Goal: Find specific page/section: Find specific page/section

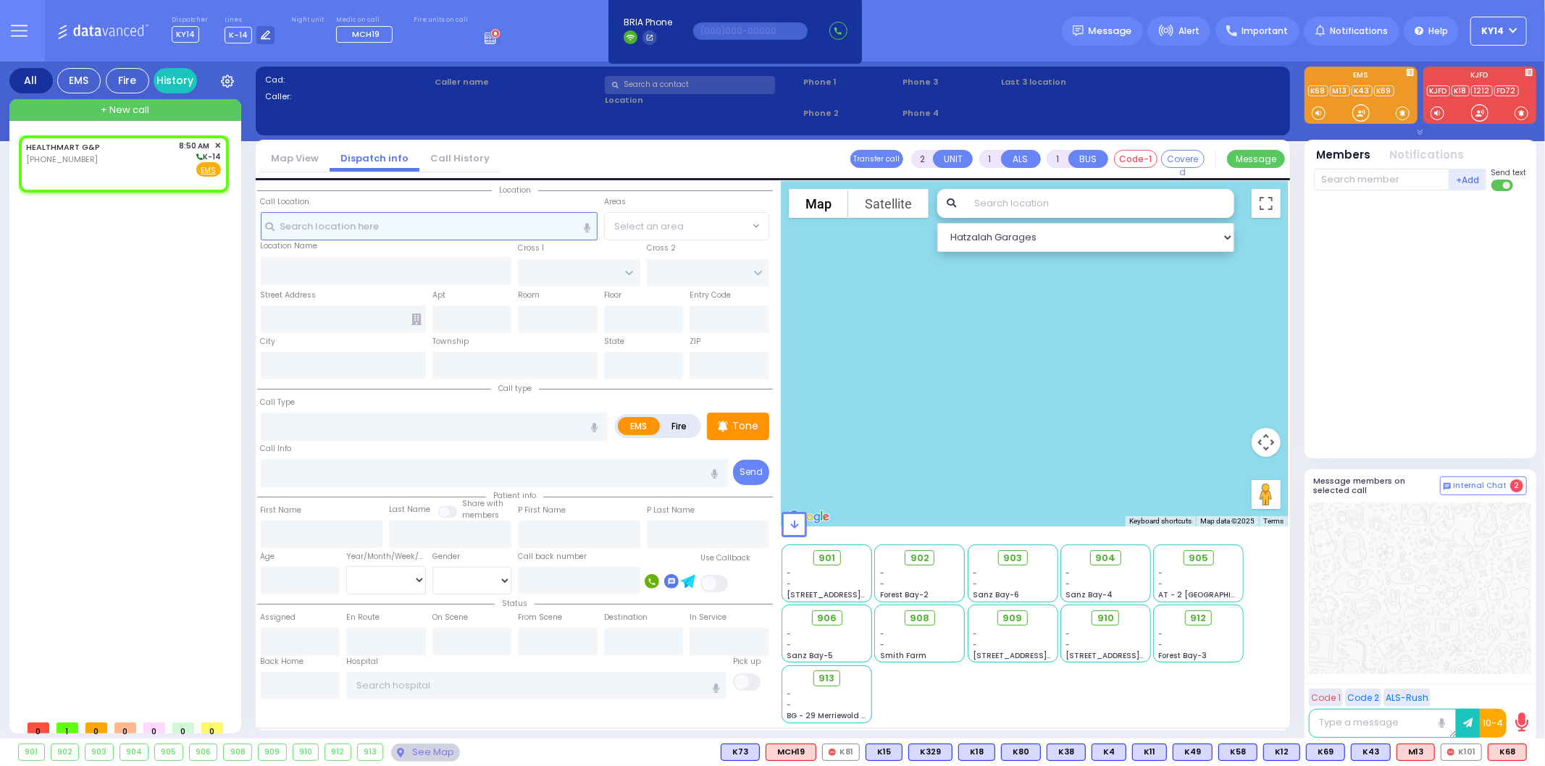
select select
radio input "true"
select select
type input "08:50"
select select "Hatzalah Garages"
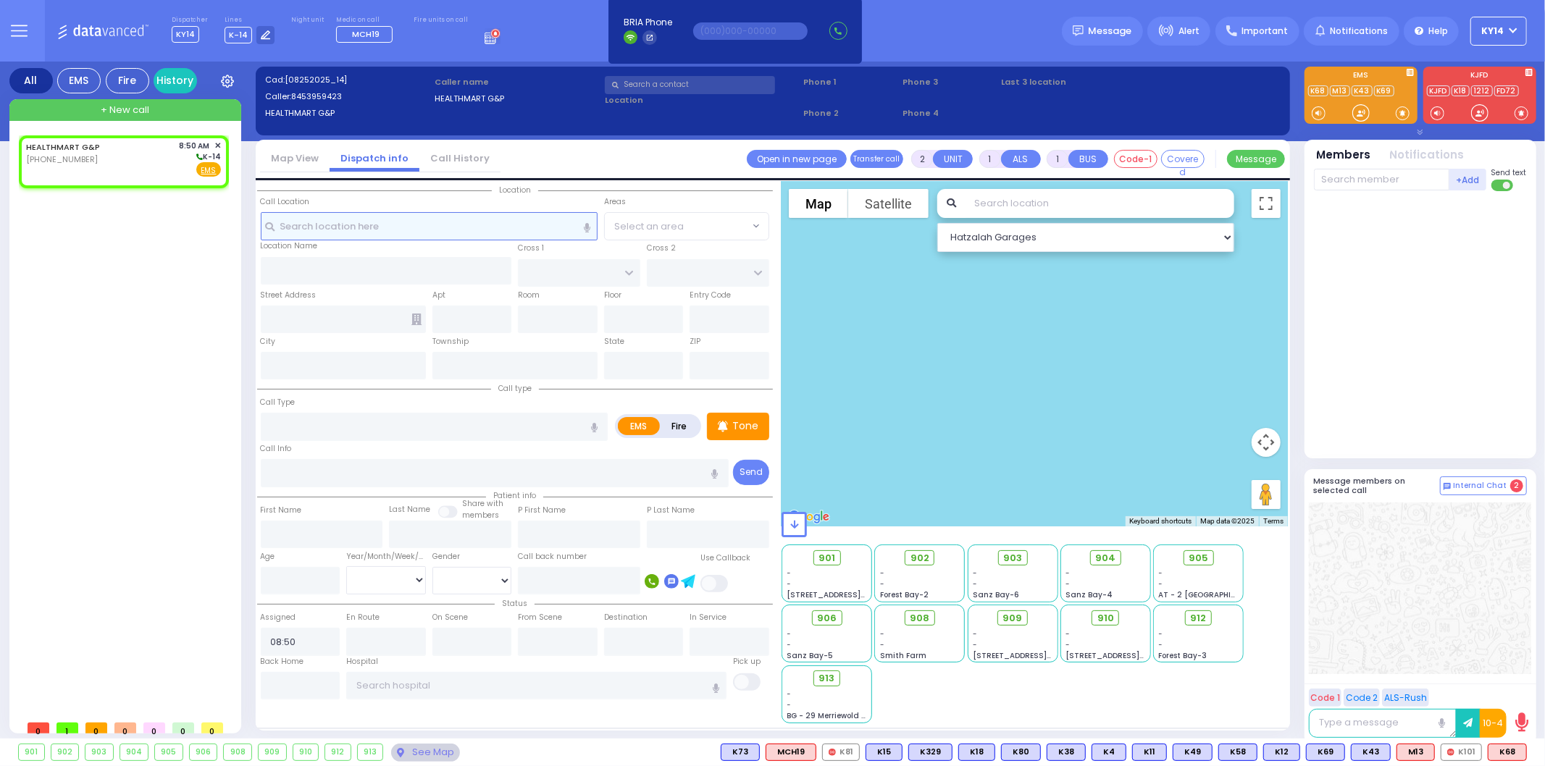
select select
radio input "true"
select select
select select "Hatzalah Garages"
select select
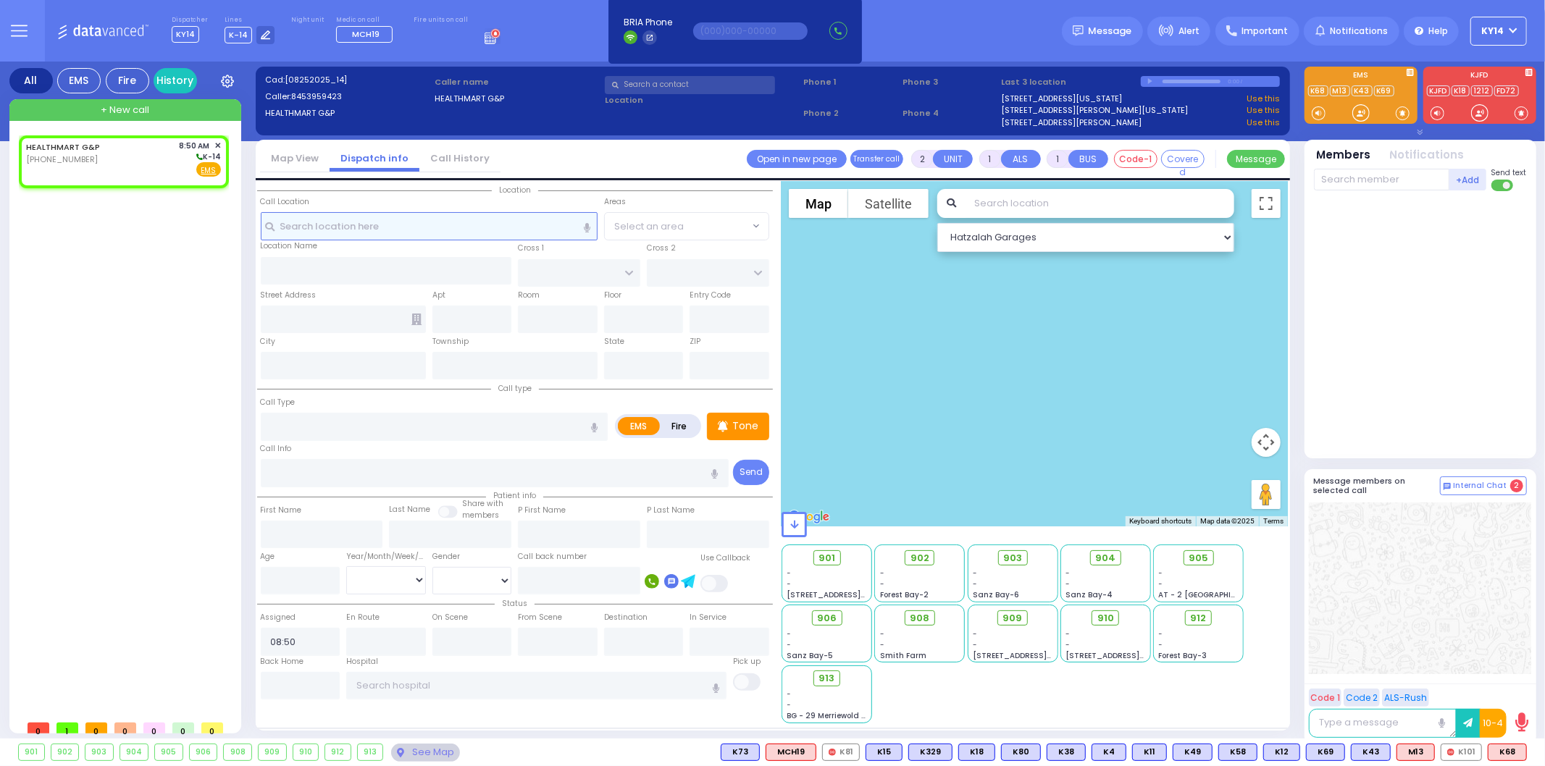
radio input "true"
select select
select select "Hatzalah Garages"
select select
radio input "true"
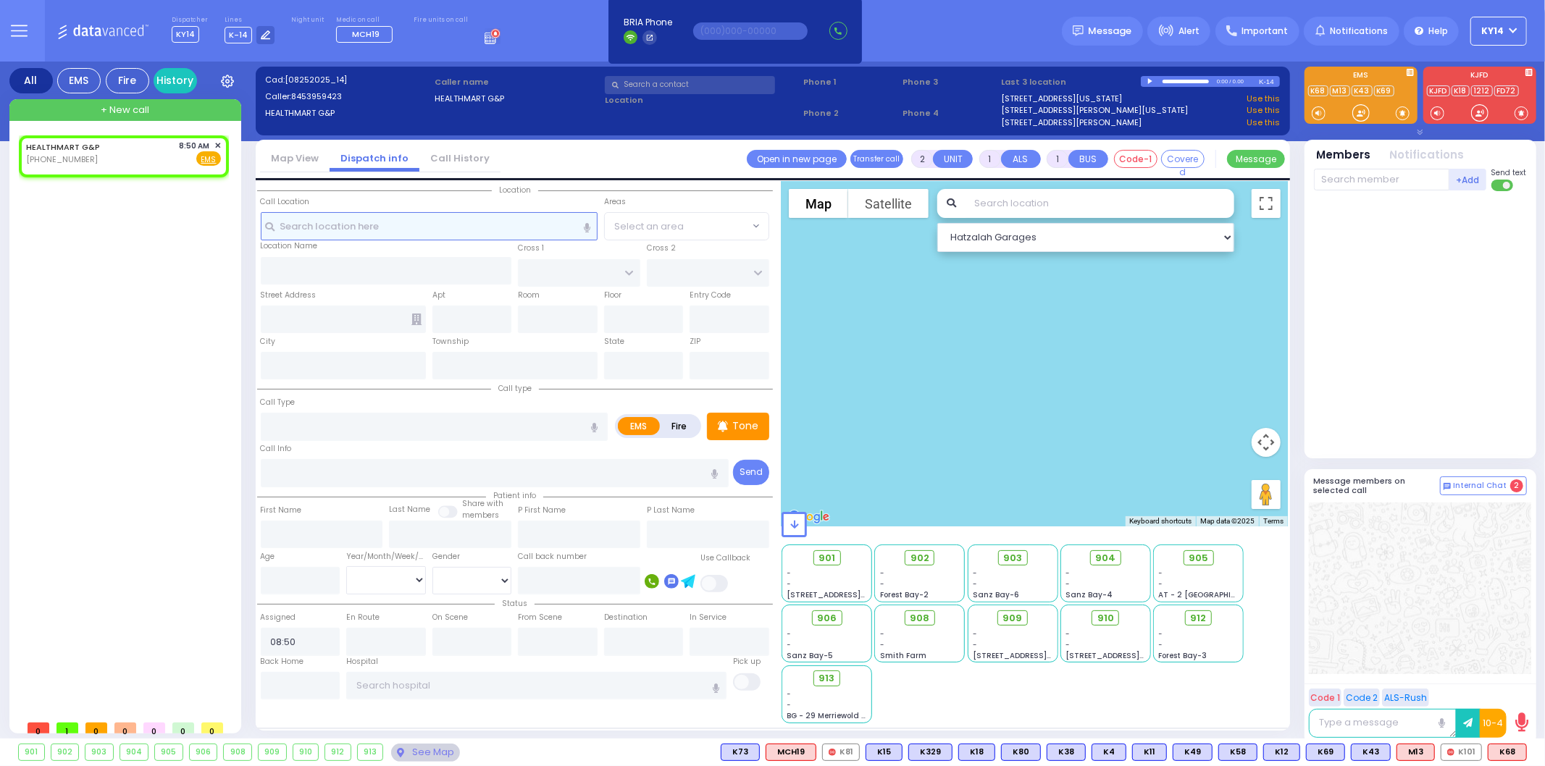
select select
select select "Hatzalah Garages"
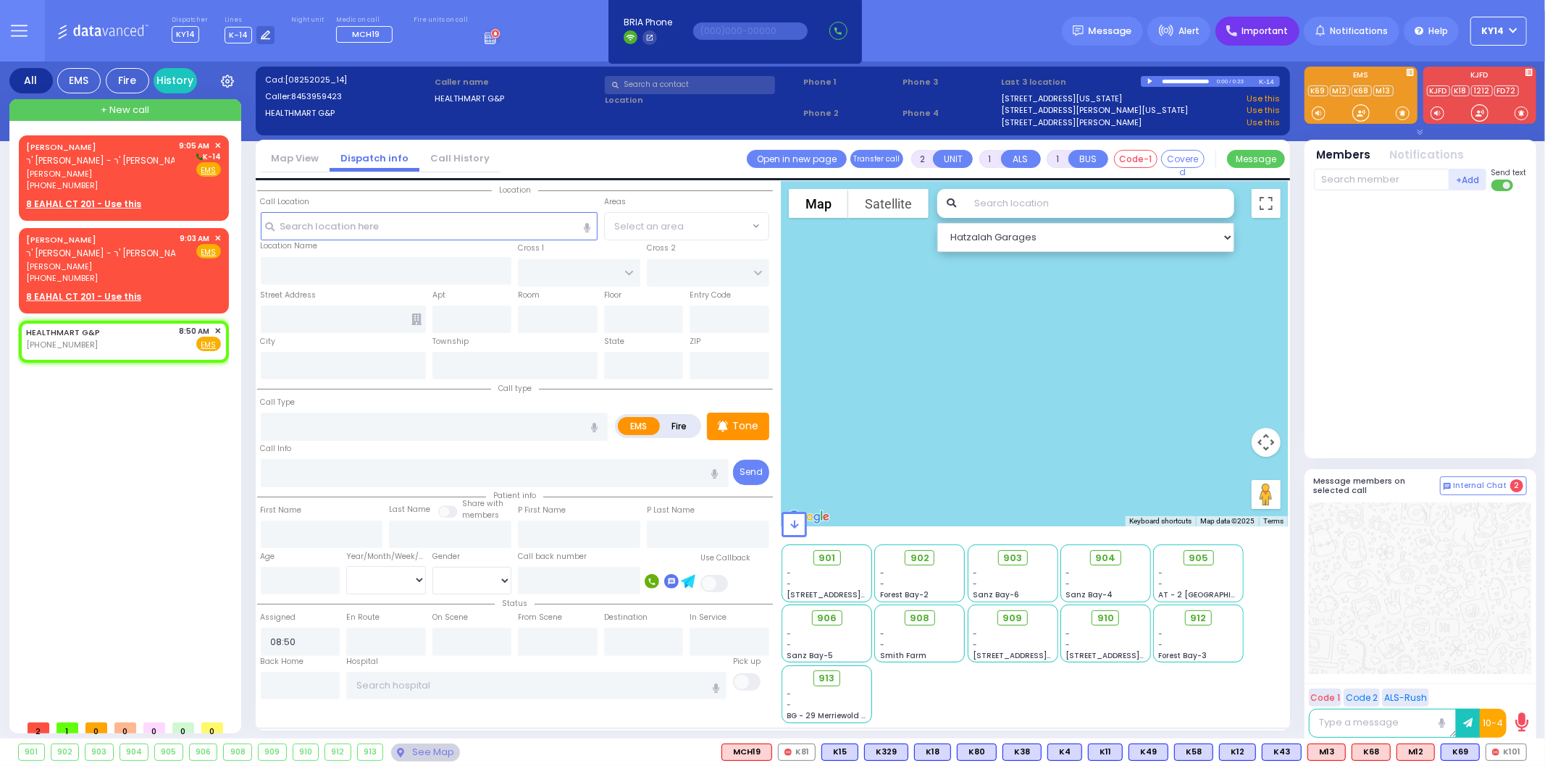
click at [1283, 25] on span "Important" at bounding box center [1265, 31] width 46 height 13
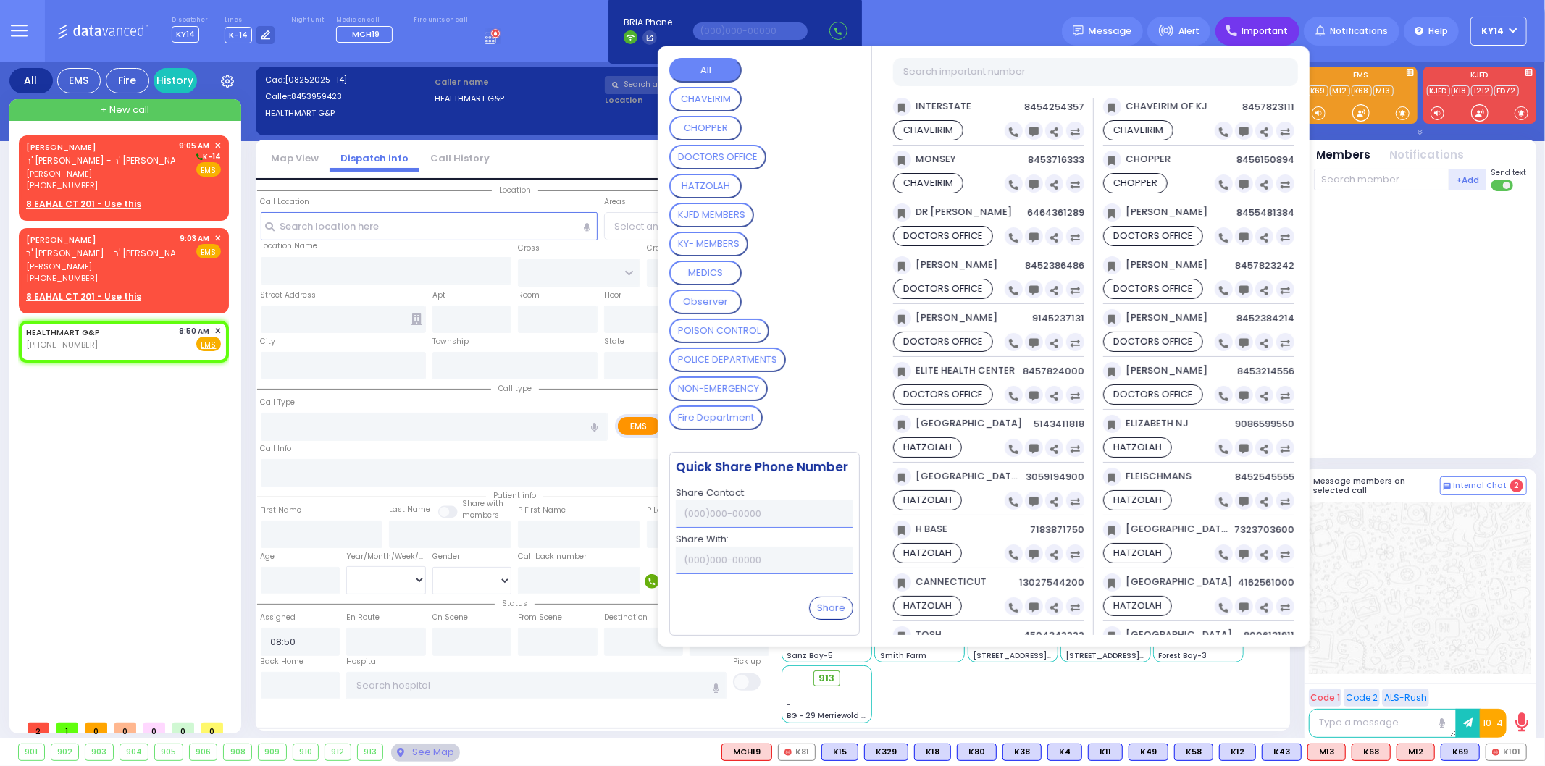
click at [719, 183] on button "HATZOLAH" at bounding box center [705, 186] width 72 height 25
